Goal: Transaction & Acquisition: Book appointment/travel/reservation

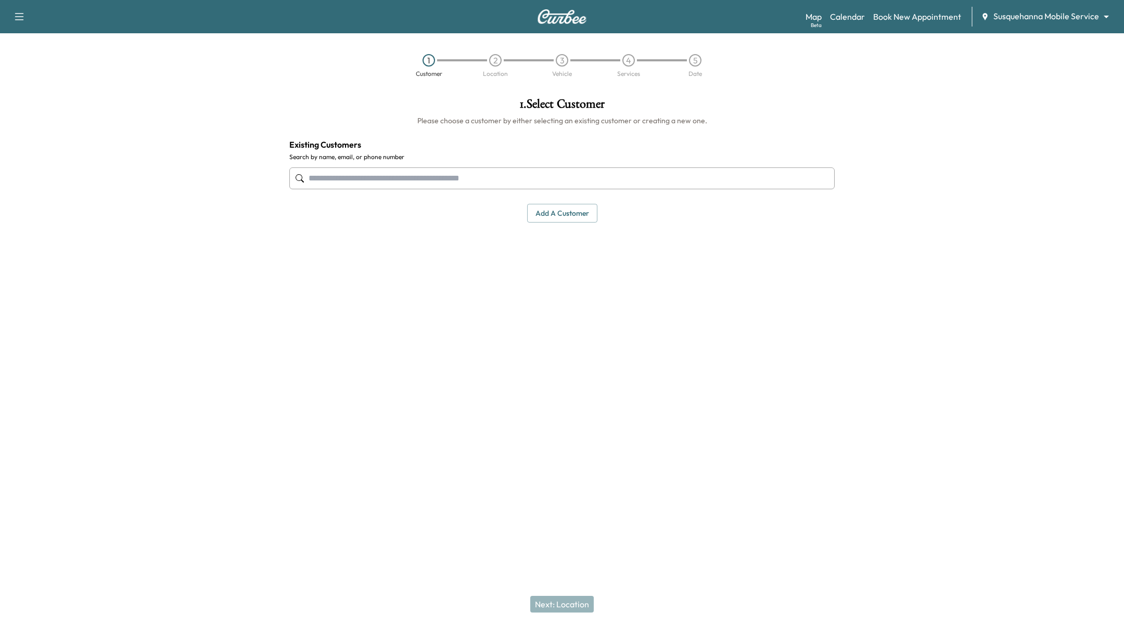
click at [511, 168] on input "text" at bounding box center [561, 179] width 545 height 22
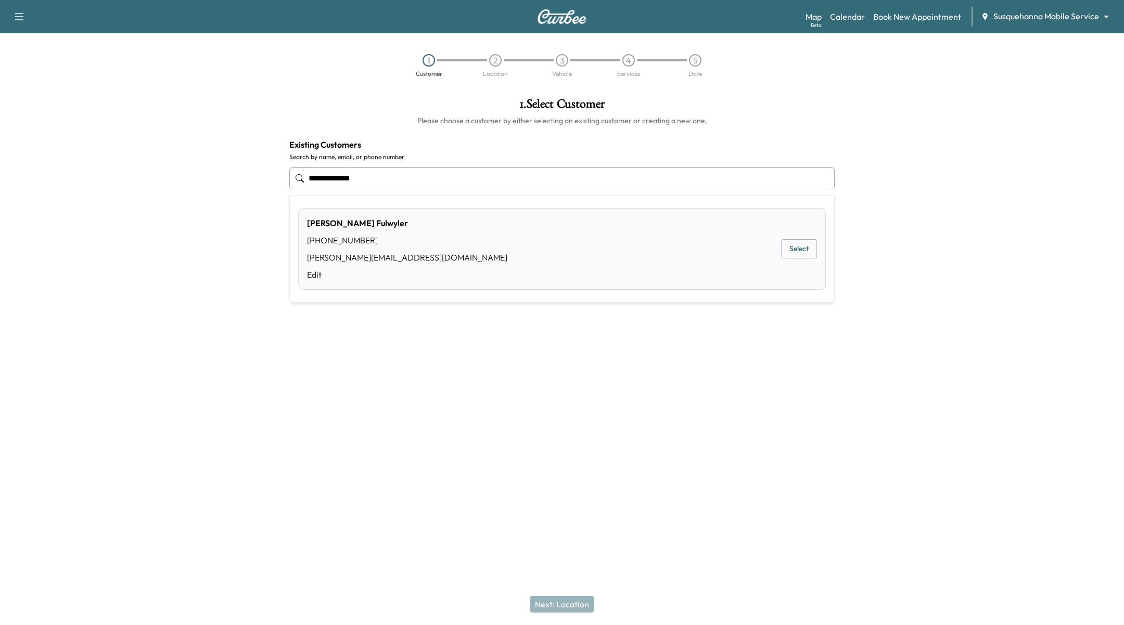
click at [402, 242] on div "[PERSON_NAME] [PHONE_NUMBER] [PERSON_NAME][EMAIL_ADDRESS][DOMAIN_NAME] Edit Sel…" at bounding box center [562, 249] width 528 height 82
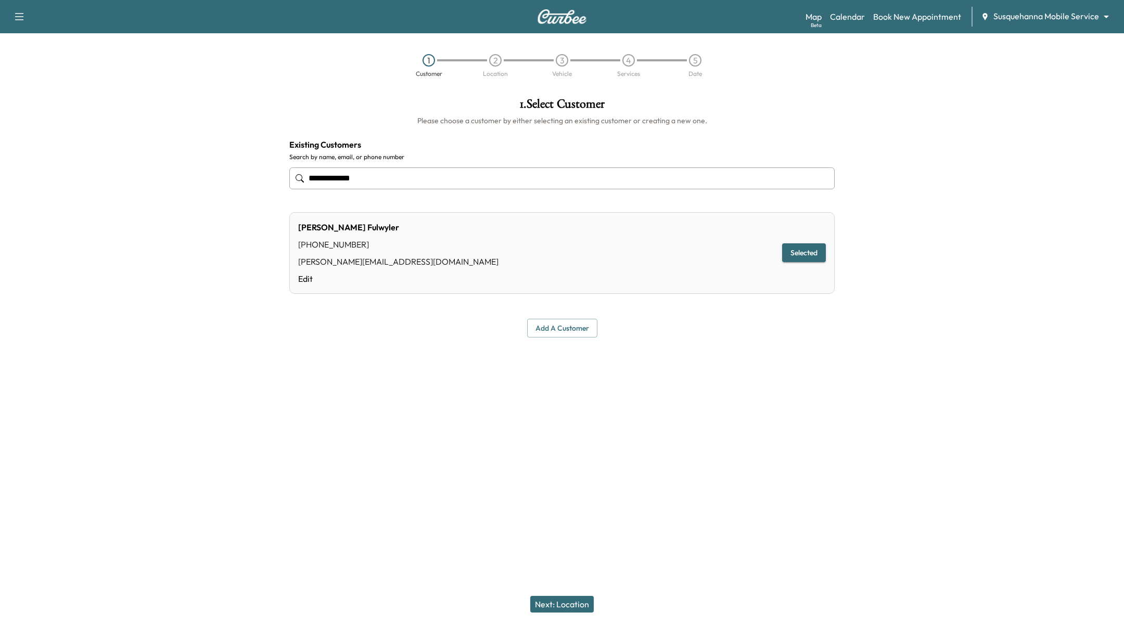
type input "**********"
drag, startPoint x: 565, startPoint y: 612, endPoint x: 571, endPoint y: 600, distance: 12.8
click at [566, 611] on button "Next: Location" at bounding box center [561, 604] width 63 height 17
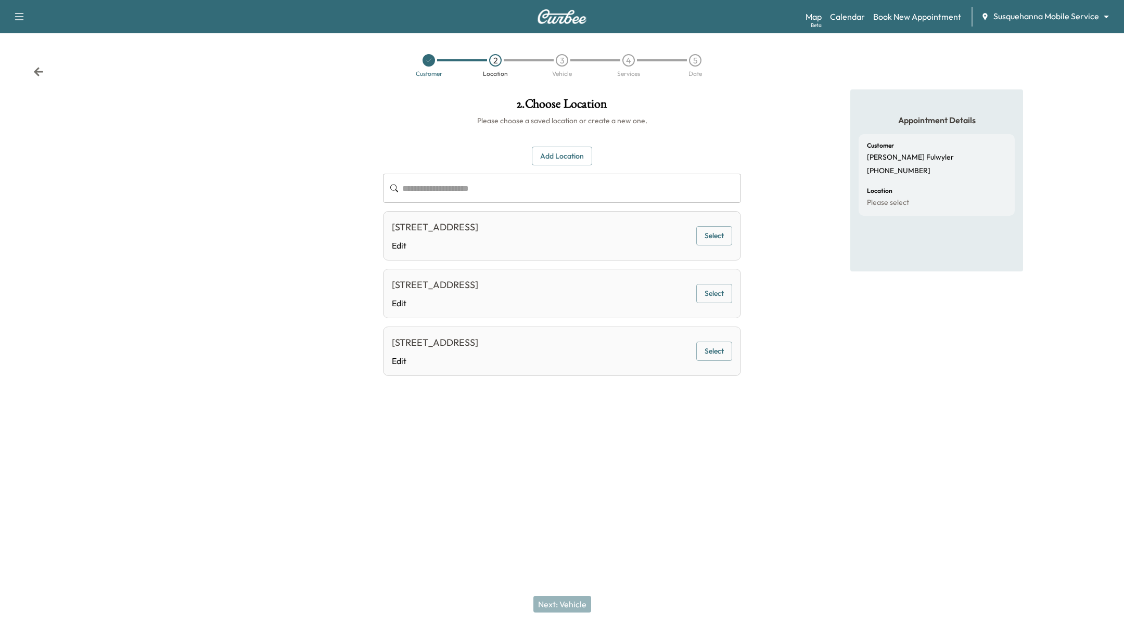
click at [700, 239] on button "Select" at bounding box center [714, 235] width 36 height 19
click at [557, 607] on button "Next: Vehicle" at bounding box center [562, 604] width 58 height 17
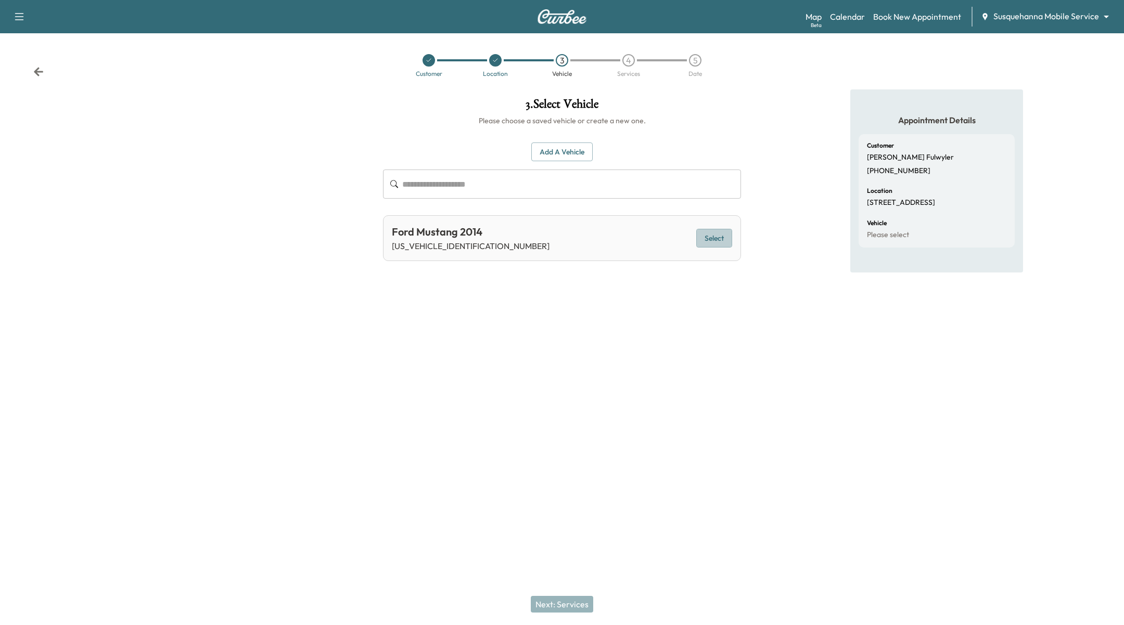
click at [720, 234] on button "Select" at bounding box center [714, 238] width 36 height 19
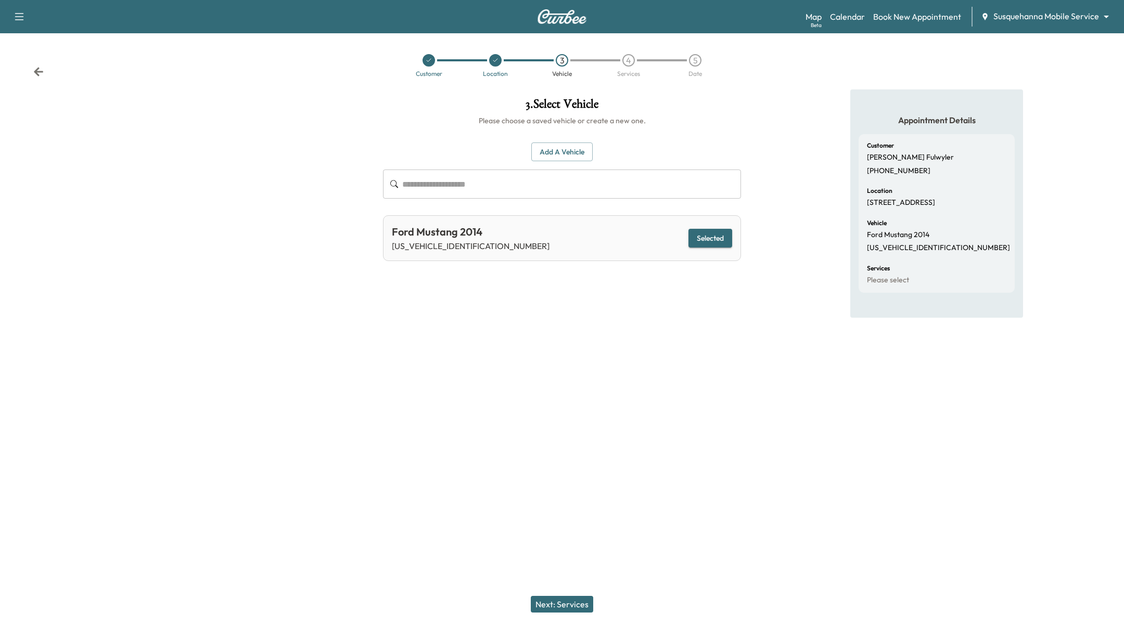
click at [555, 607] on button "Next: Services" at bounding box center [562, 604] width 62 height 17
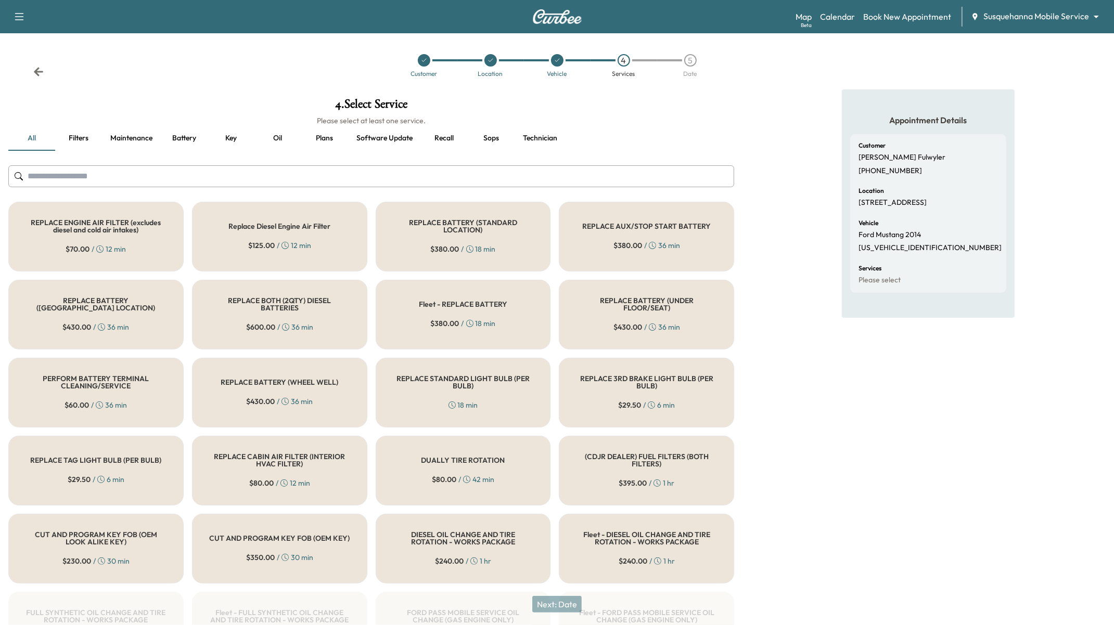
click at [95, 254] on div "REPLACE ENGINE AIR FILTER (excludes diesel and cold air intakes) $ 70.00 / 12 m…" at bounding box center [95, 237] width 175 height 70
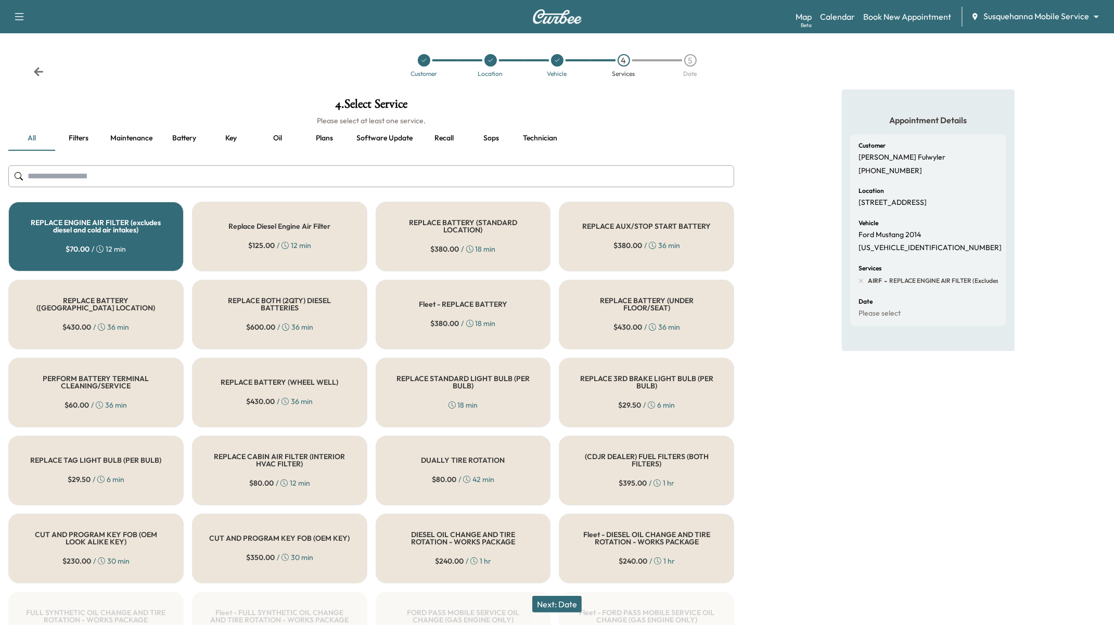
click at [483, 58] on div at bounding box center [490, 60] width 67 height 12
click at [493, 60] on icon at bounding box center [491, 60] width 6 height 6
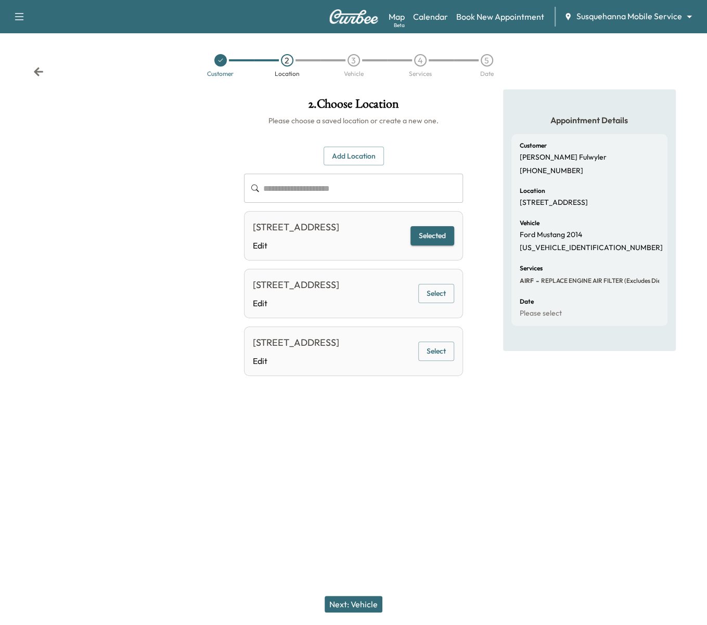
click at [369, 162] on button "Add Location" at bounding box center [354, 156] width 60 height 19
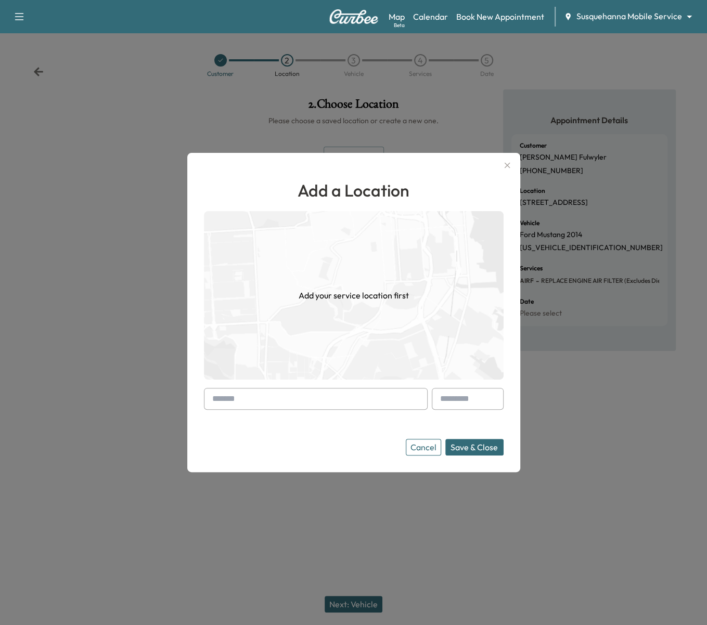
click at [330, 400] on input "text" at bounding box center [316, 399] width 224 height 22
click at [373, 399] on input "text" at bounding box center [316, 399] width 224 height 22
click at [309, 403] on input "text" at bounding box center [316, 399] width 224 height 22
paste input "**********"
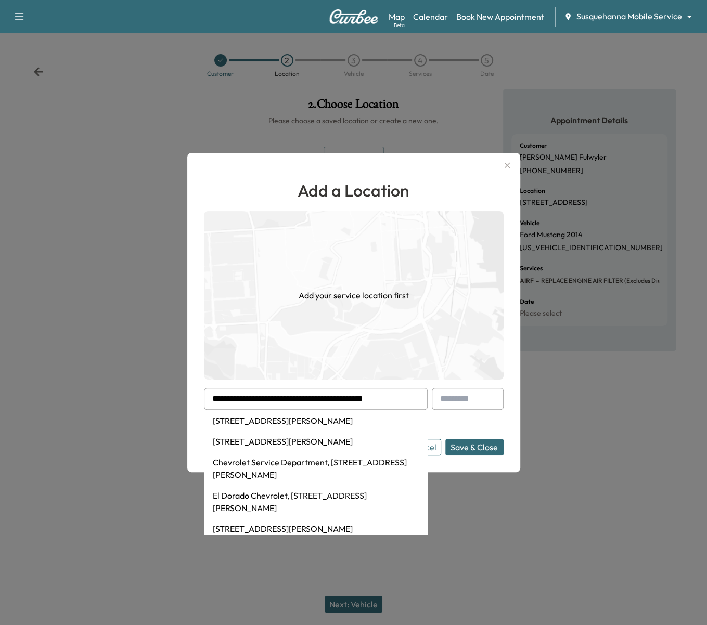
click at [330, 416] on li "[STREET_ADDRESS][PERSON_NAME]" at bounding box center [316, 421] width 223 height 21
type input "**********"
